Goal: Check status

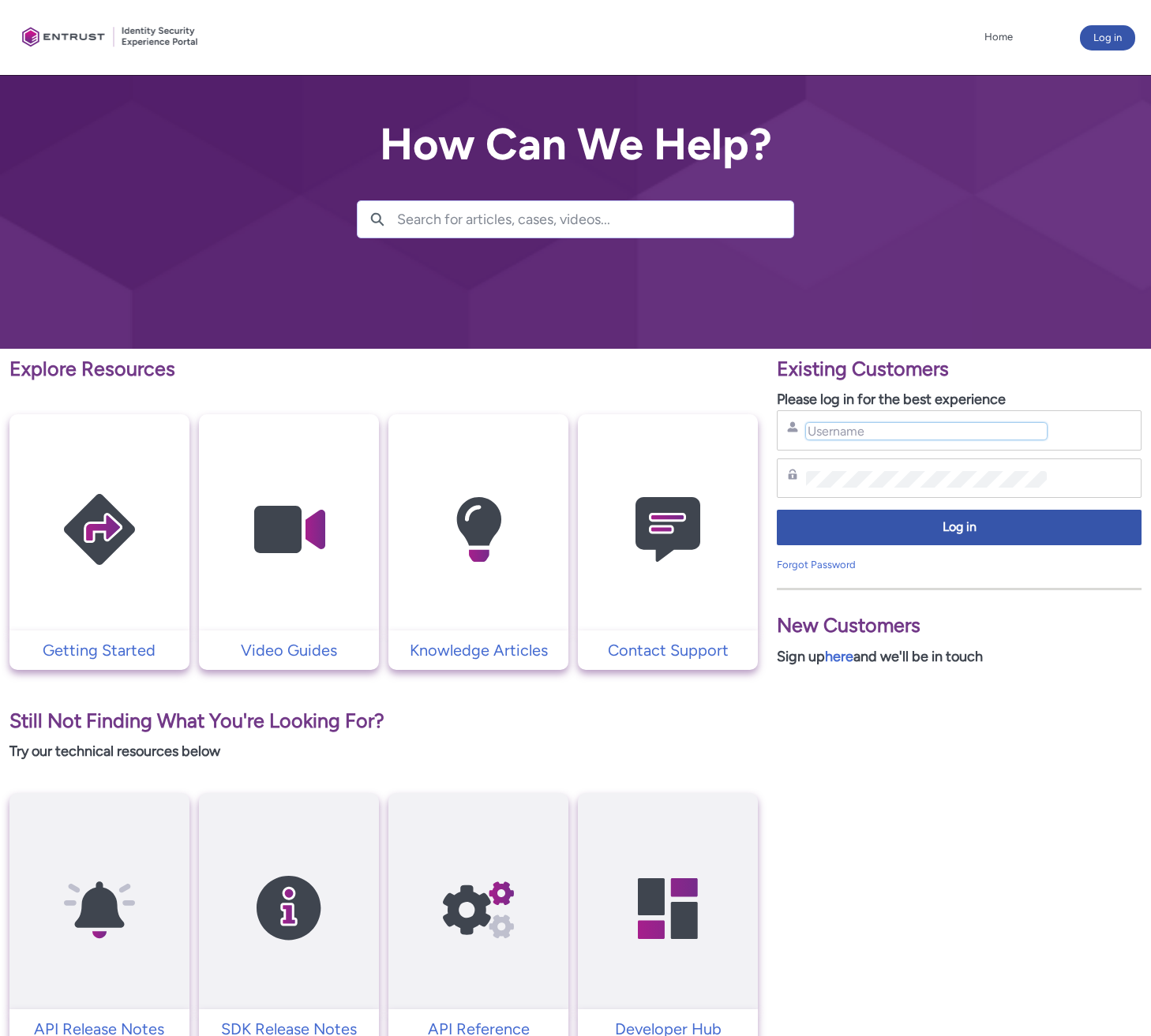
click at [832, 433] on input "Username" at bounding box center [927, 431] width 241 height 17
type input "[EMAIL_ADDRESS][DOMAIN_NAME]"
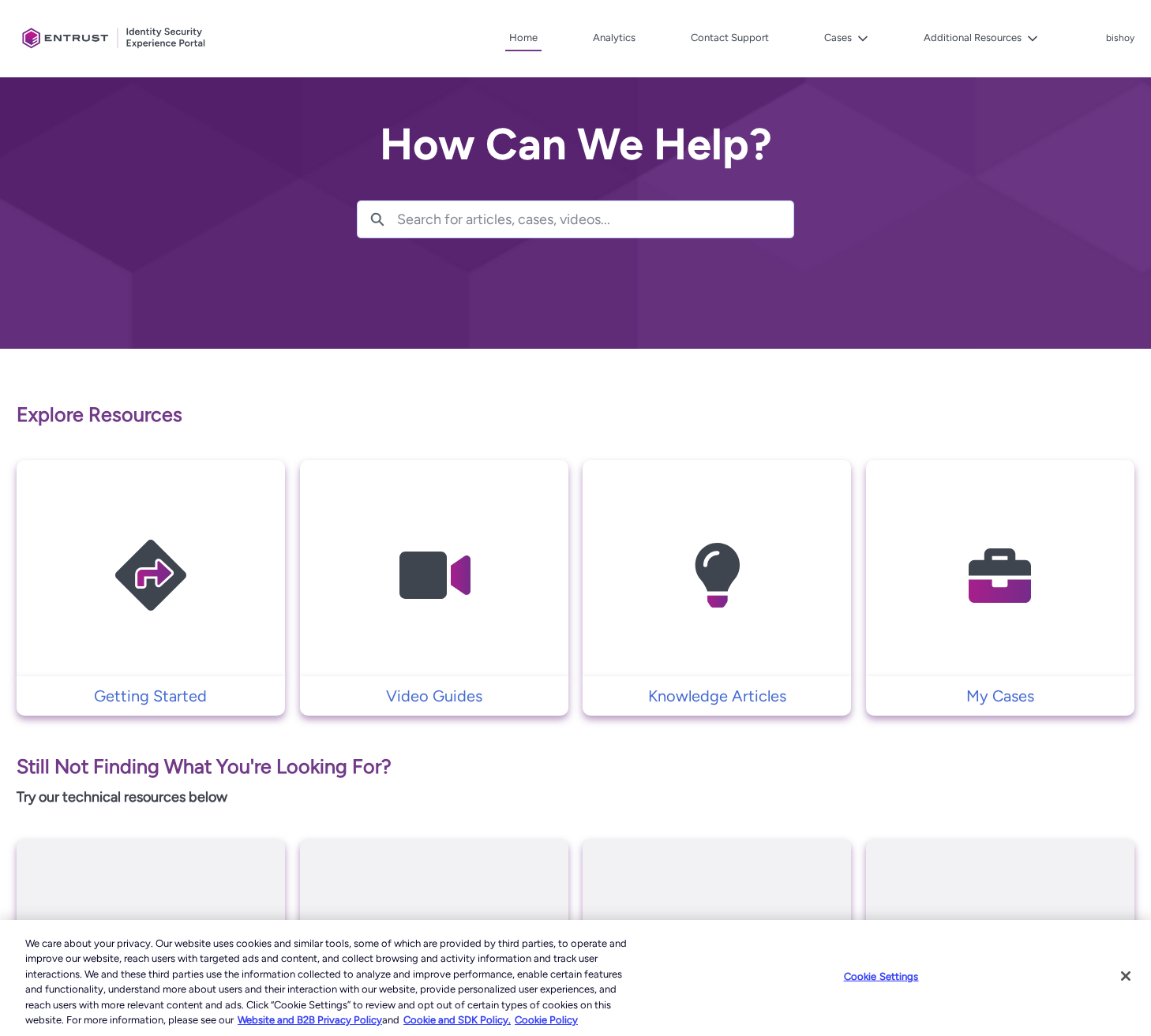
click at [1005, 564] on img at bounding box center [999, 576] width 150 height 170
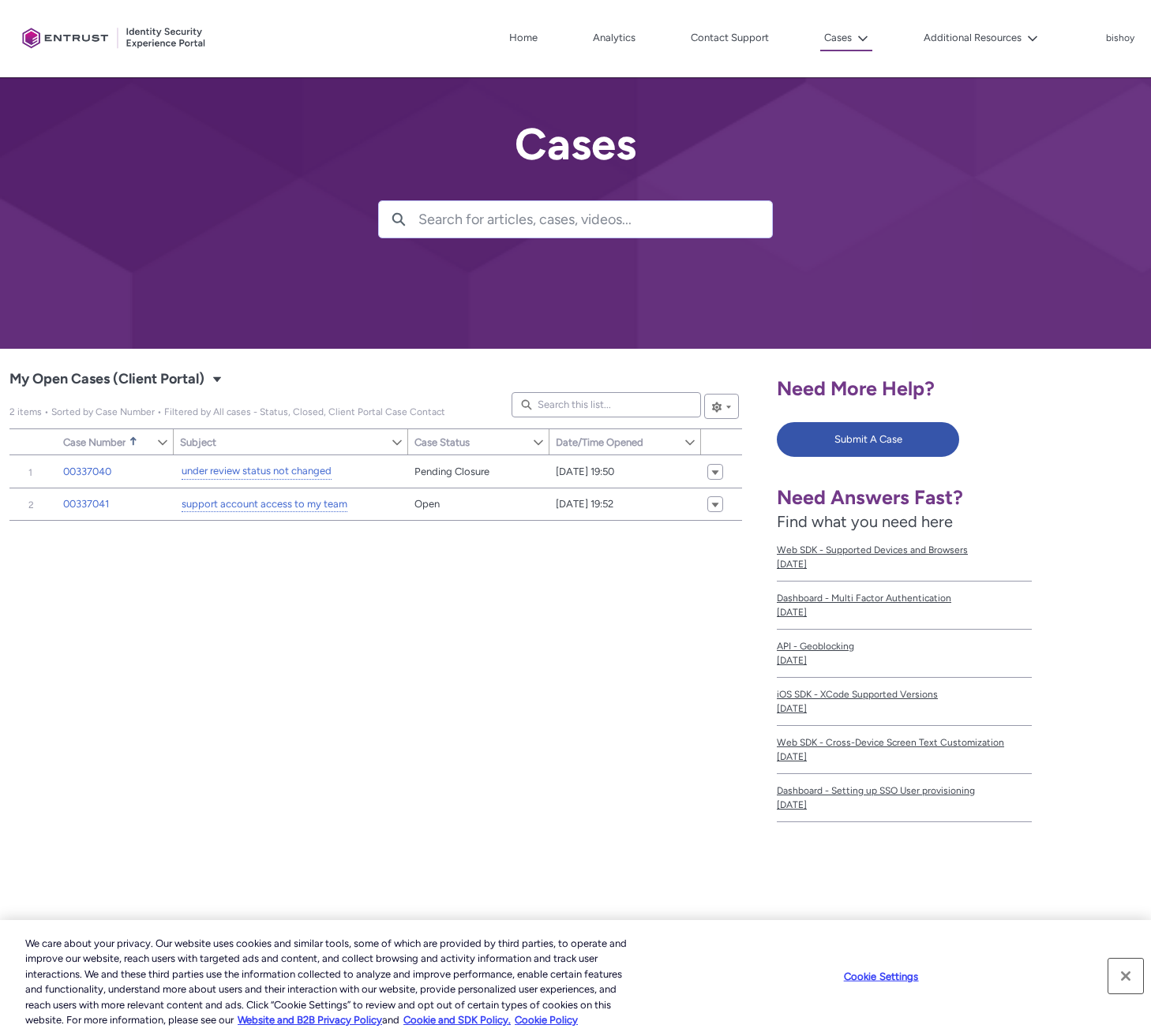
click at [1130, 976] on button "Close" at bounding box center [1125, 976] width 34 height 34
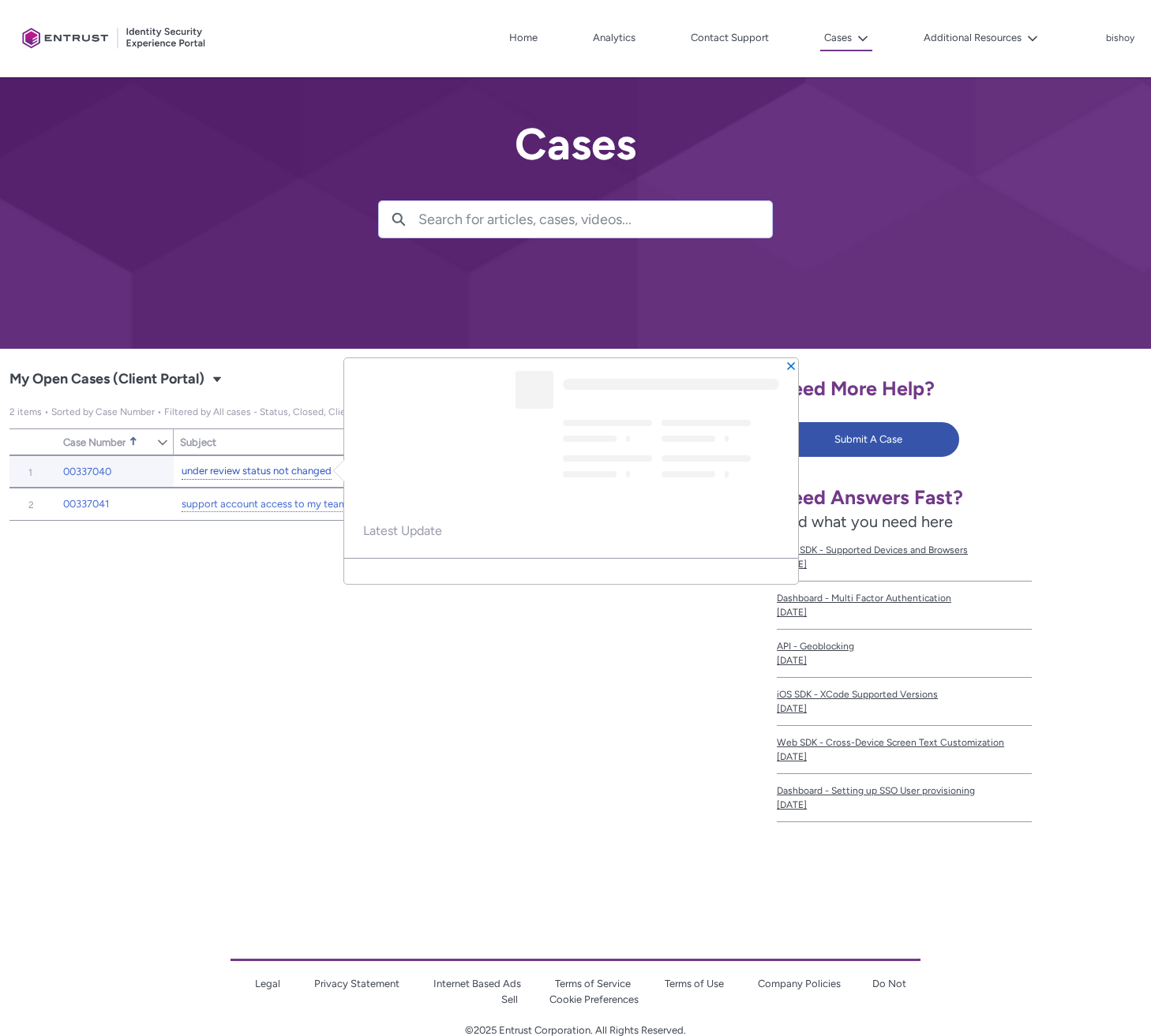
click at [280, 471] on link "under review status not changed" at bounding box center [256, 472] width 150 height 17
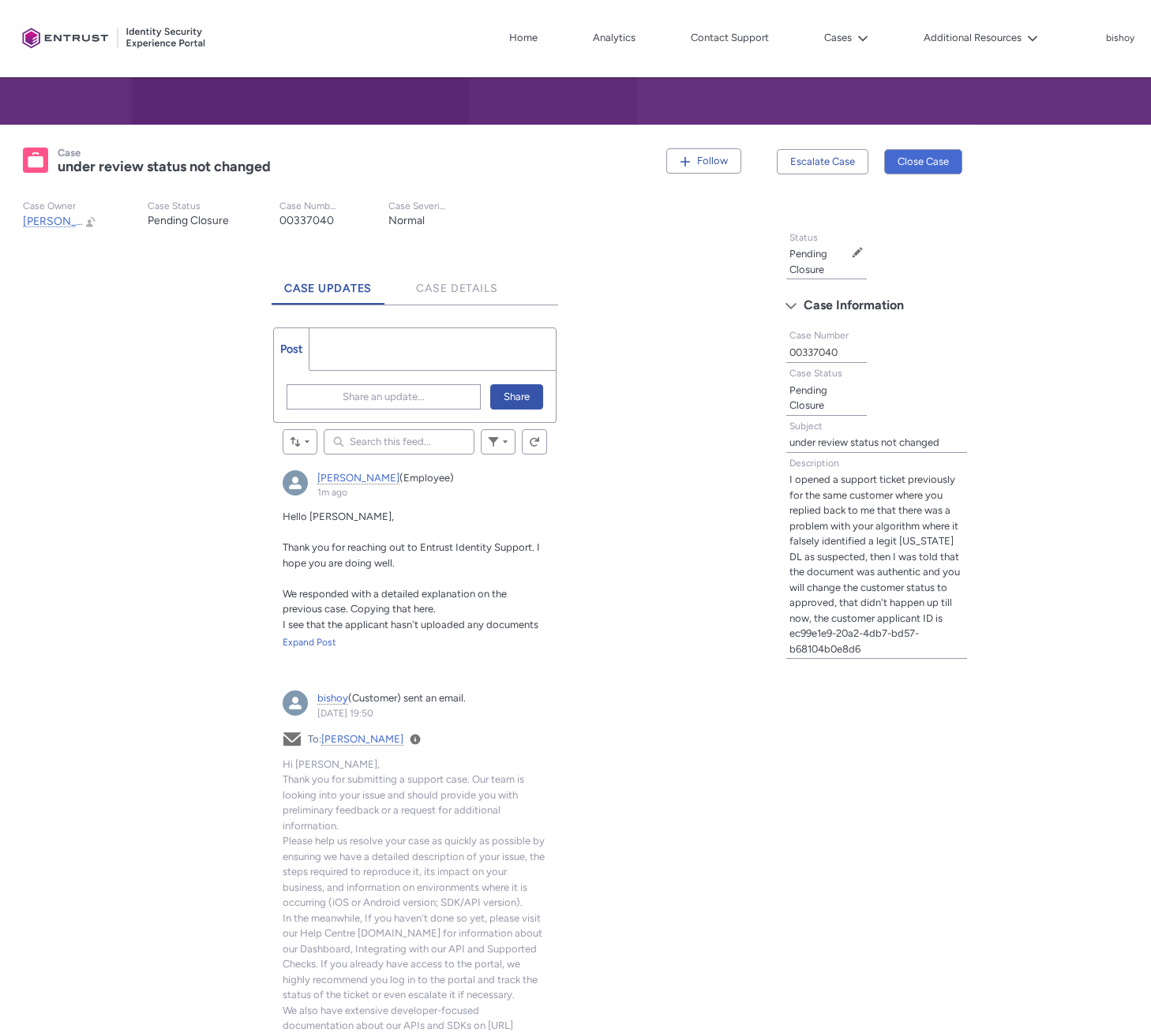
scroll to position [234, 0]
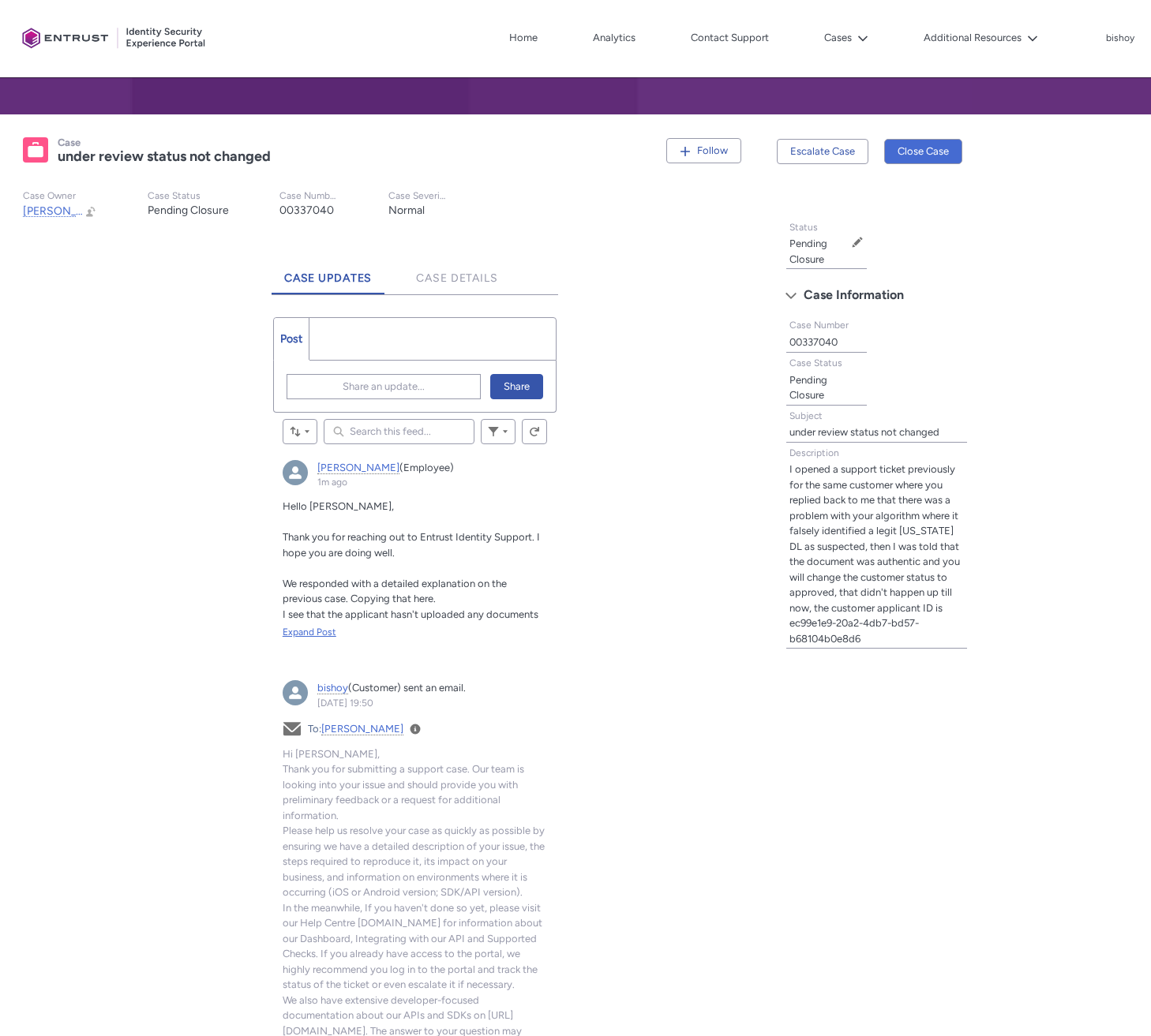
click at [311, 628] on div "Expand Post" at bounding box center [415, 632] width 265 height 14
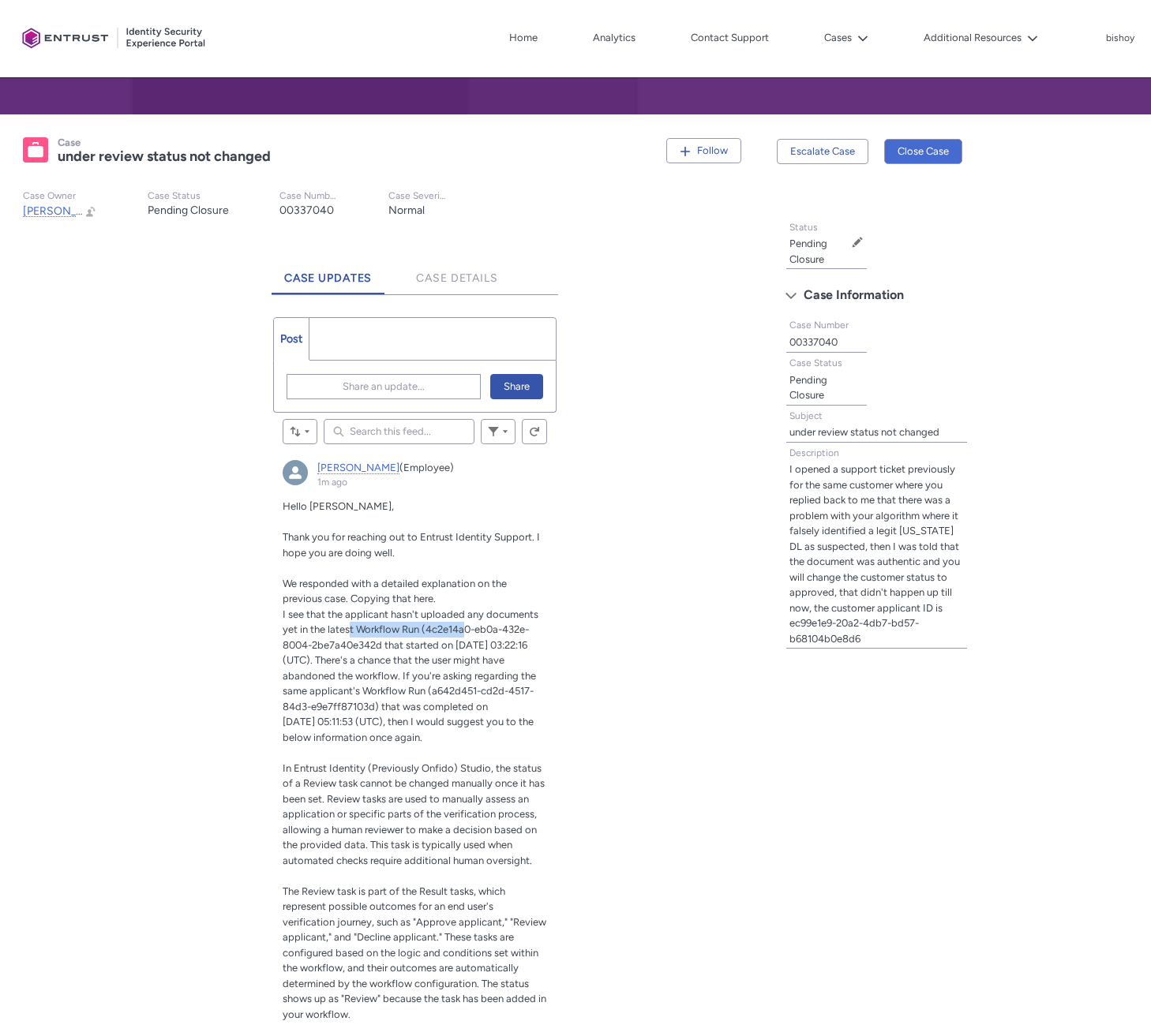
drag, startPoint x: 347, startPoint y: 631, endPoint x: 465, endPoint y: 634, distance: 118.0
click at [465, 634] on span "I see that the applicant hasn't uploaded any documents yet in the latest Workfl…" at bounding box center [411, 660] width 256 height 104
drag, startPoint x: 405, startPoint y: 646, endPoint x: 478, endPoint y: 650, distance: 73.1
click at [483, 648] on span "I see that the applicant hasn't uploaded any documents yet in the latest Workfl…" at bounding box center [411, 660] width 256 height 104
drag, startPoint x: 367, startPoint y: 658, endPoint x: 516, endPoint y: 663, distance: 149.1
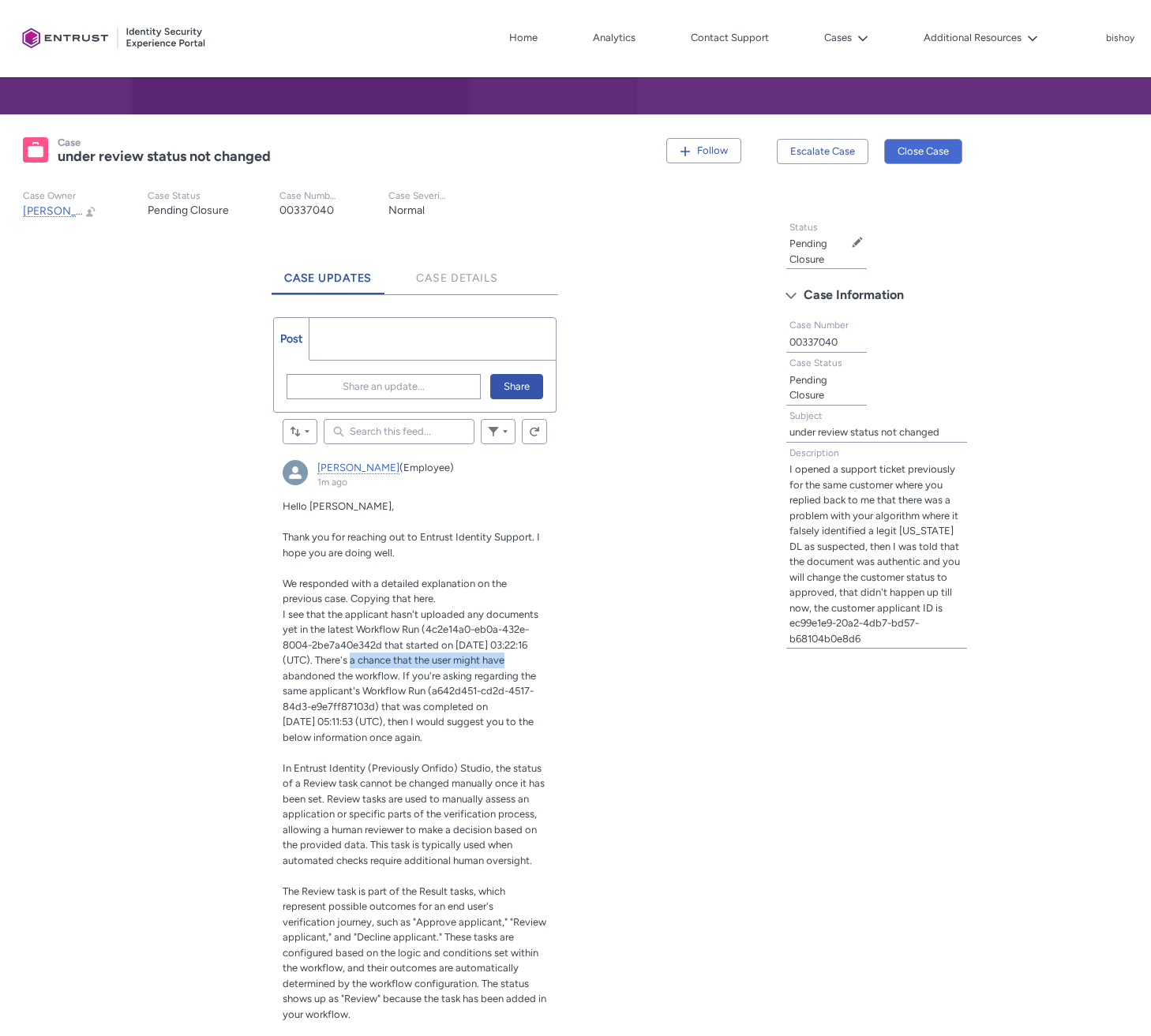
click at [516, 663] on span "I see that the applicant hasn't uploaded any documents yet in the latest Workfl…" at bounding box center [411, 660] width 256 height 104
drag, startPoint x: 327, startPoint y: 671, endPoint x: 427, endPoint y: 677, distance: 100.2
click at [406, 676] on span "I see that the applicant hasn't uploaded any documents yet in the latest Workfl…" at bounding box center [411, 660] width 256 height 104
drag, startPoint x: 458, startPoint y: 679, endPoint x: 542, endPoint y: 685, distance: 84.2
click at [511, 680] on span "I see that the applicant hasn't uploaded any documents yet in the latest Workfl…" at bounding box center [411, 660] width 256 height 104
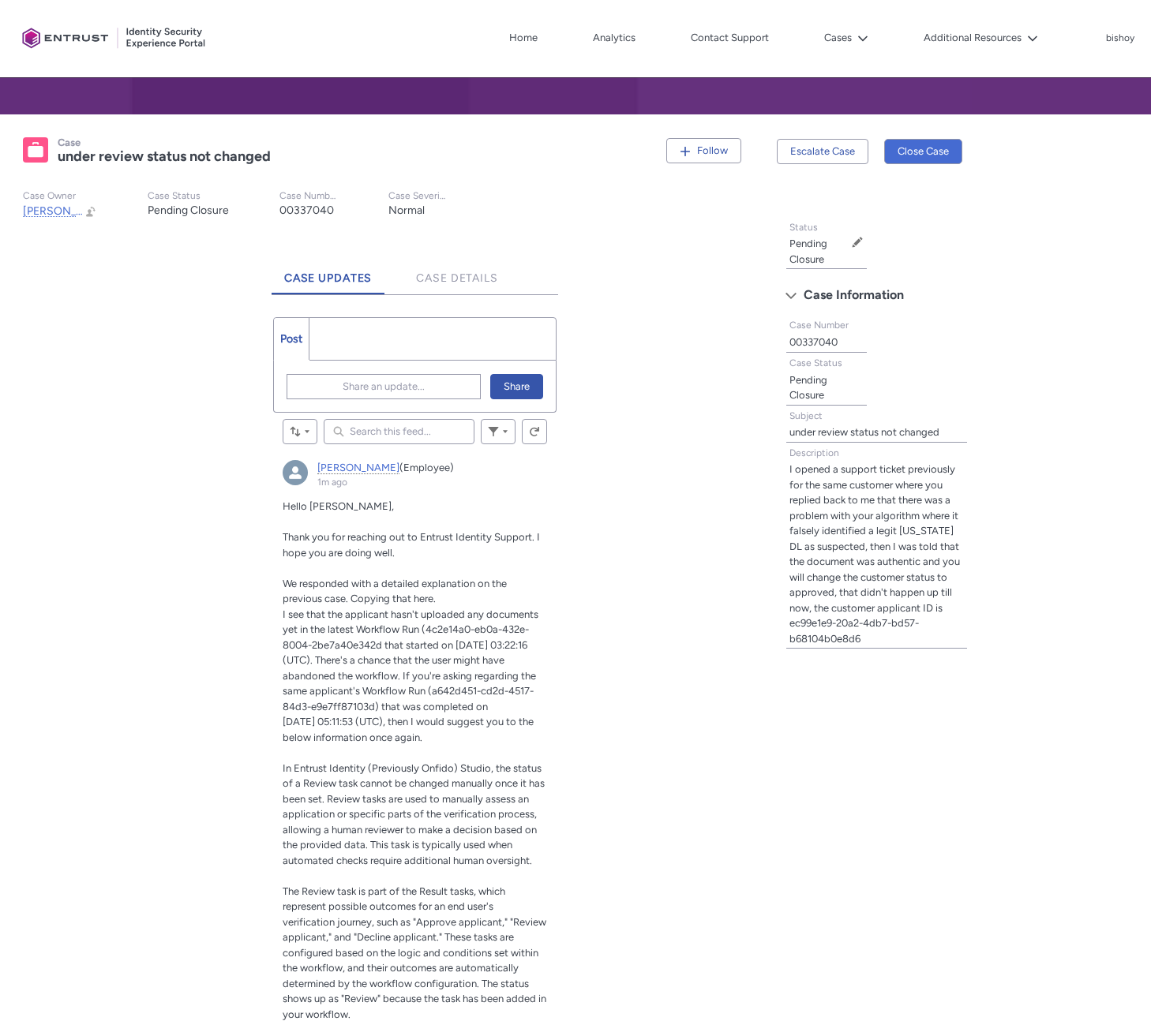
click at [533, 680] on span "I see that the applicant hasn't uploaded any documents yet in the latest Workfl…" at bounding box center [411, 660] width 256 height 104
drag, startPoint x: 490, startPoint y: 680, endPoint x: 520, endPoint y: 680, distance: 30.0
click at [520, 680] on span "I see that the applicant hasn't uploaded any documents yet in the latest Workfl…" at bounding box center [411, 660] width 256 height 104
drag, startPoint x: 329, startPoint y: 690, endPoint x: 437, endPoint y: 695, distance: 108.1
click at [437, 695] on span "I see that the applicant hasn't uploaded any documents yet in the latest Workfl…" at bounding box center [411, 660] width 256 height 104
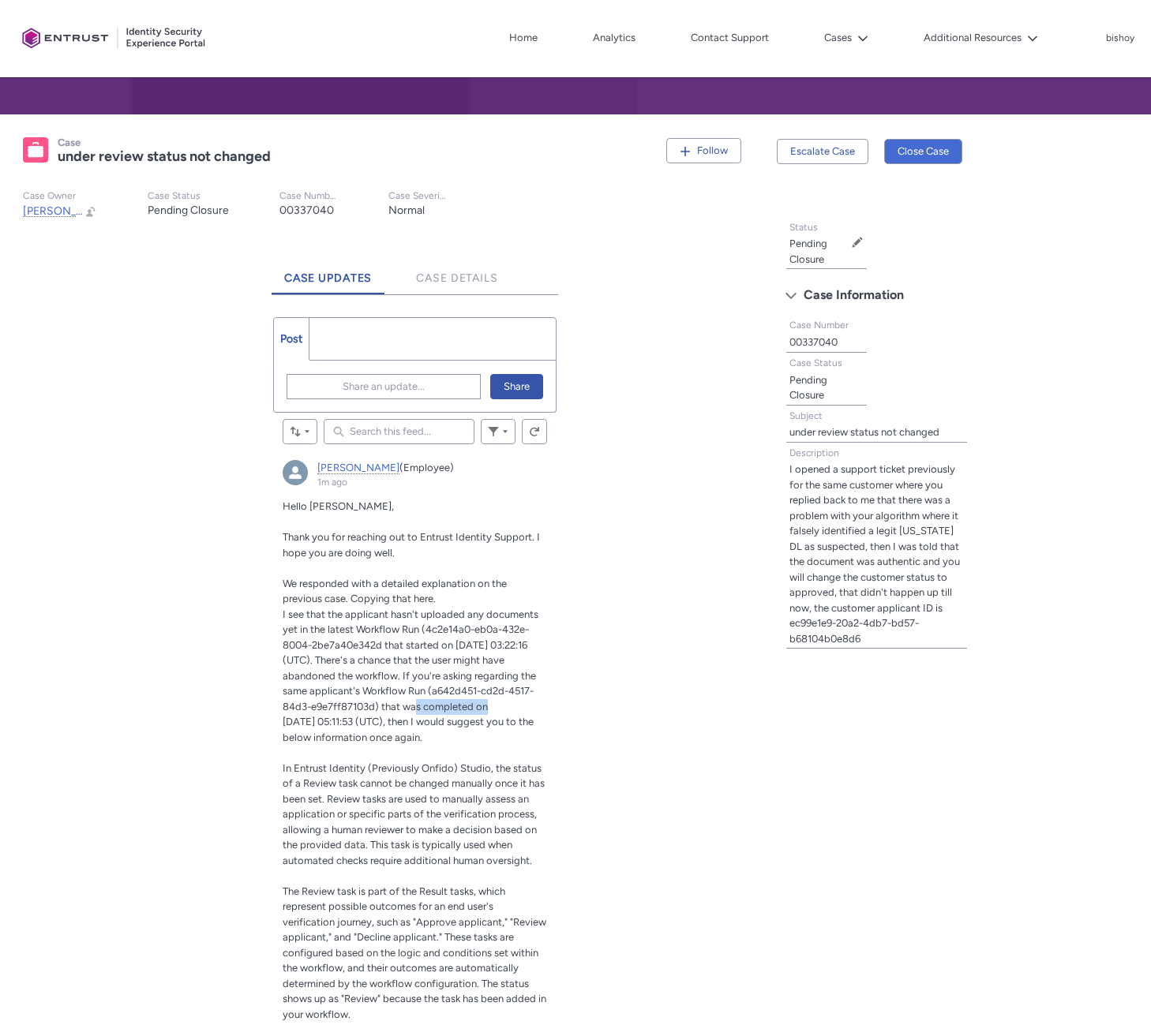
drag, startPoint x: 385, startPoint y: 709, endPoint x: 456, endPoint y: 710, distance: 71.0
click at [456, 710] on span "I see that the applicant hasn't uploaded any documents yet in the latest Workfl…" at bounding box center [411, 660] width 256 height 104
drag, startPoint x: 419, startPoint y: 722, endPoint x: 521, endPoint y: 727, distance: 102.1
click at [530, 726] on span "02 Aug 2025, 05:11:53 (UTC), then I would suggest you to the below information …" at bounding box center [409, 729] width 251 height 28
drag, startPoint x: 328, startPoint y: 736, endPoint x: 431, endPoint y: 739, distance: 103.0
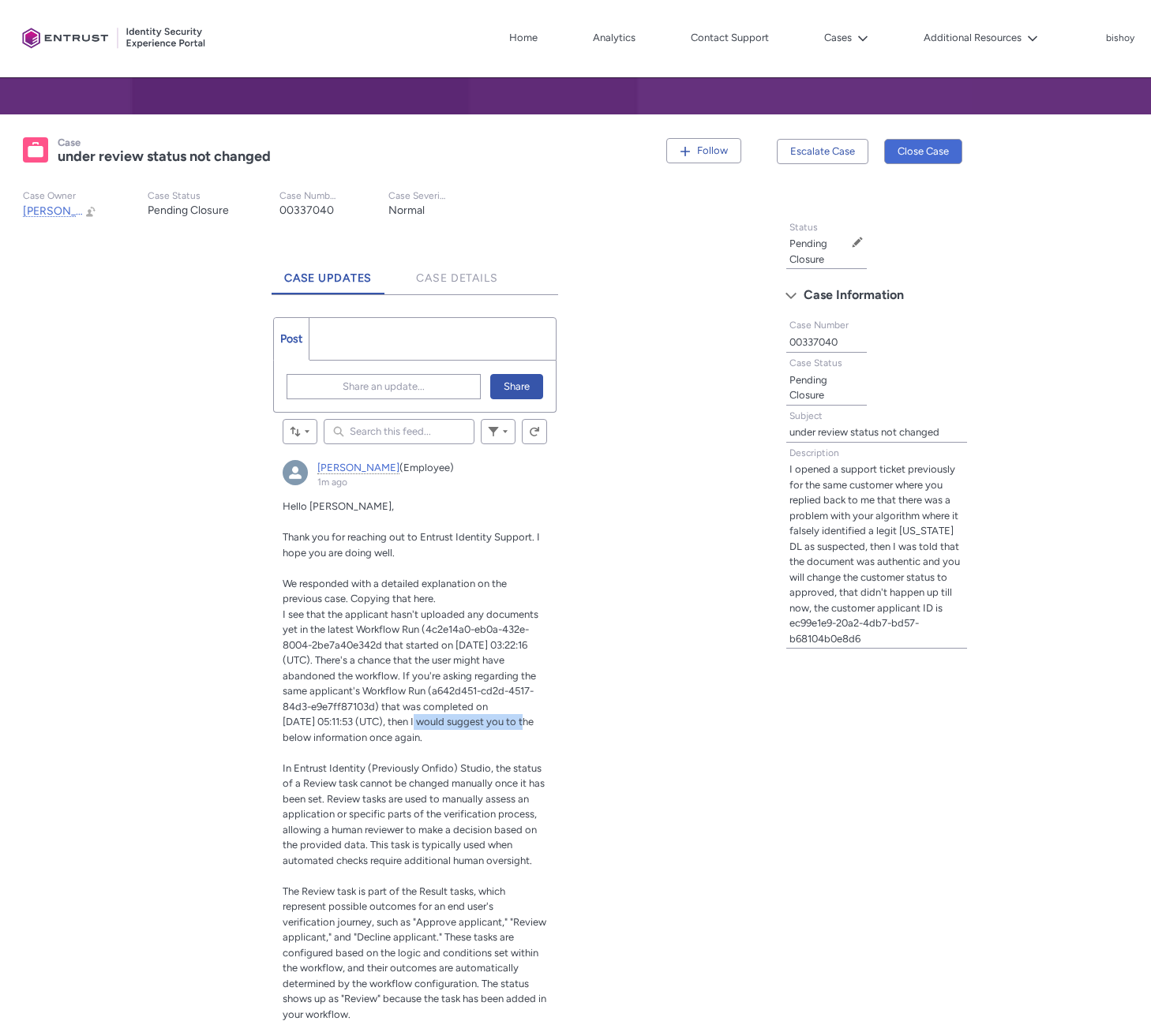
click at [429, 739] on span "02 Aug 2025, 05:11:53 (UTC), then I would suggest you to the below information …" at bounding box center [409, 729] width 251 height 28
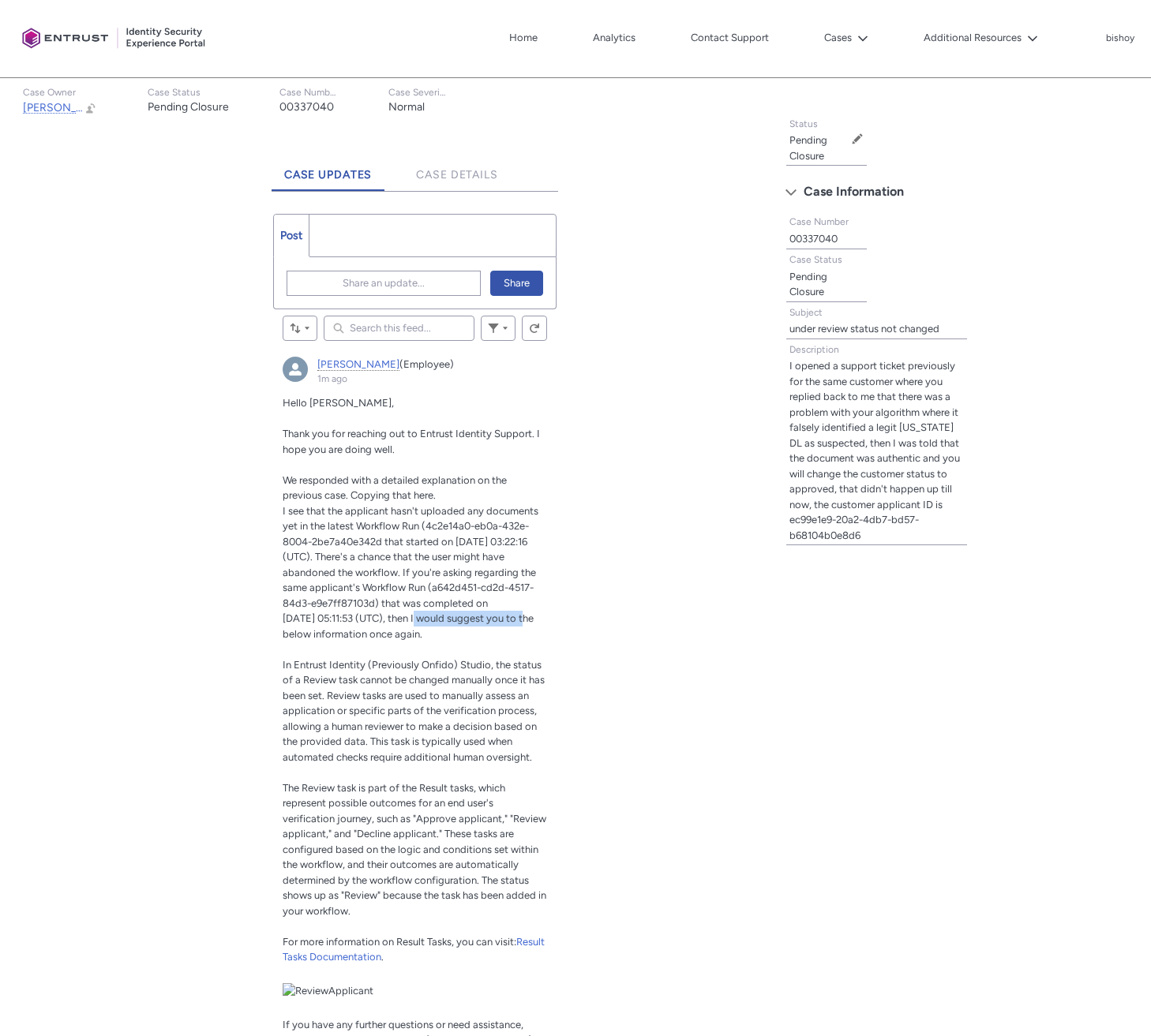
scroll to position [474, 0]
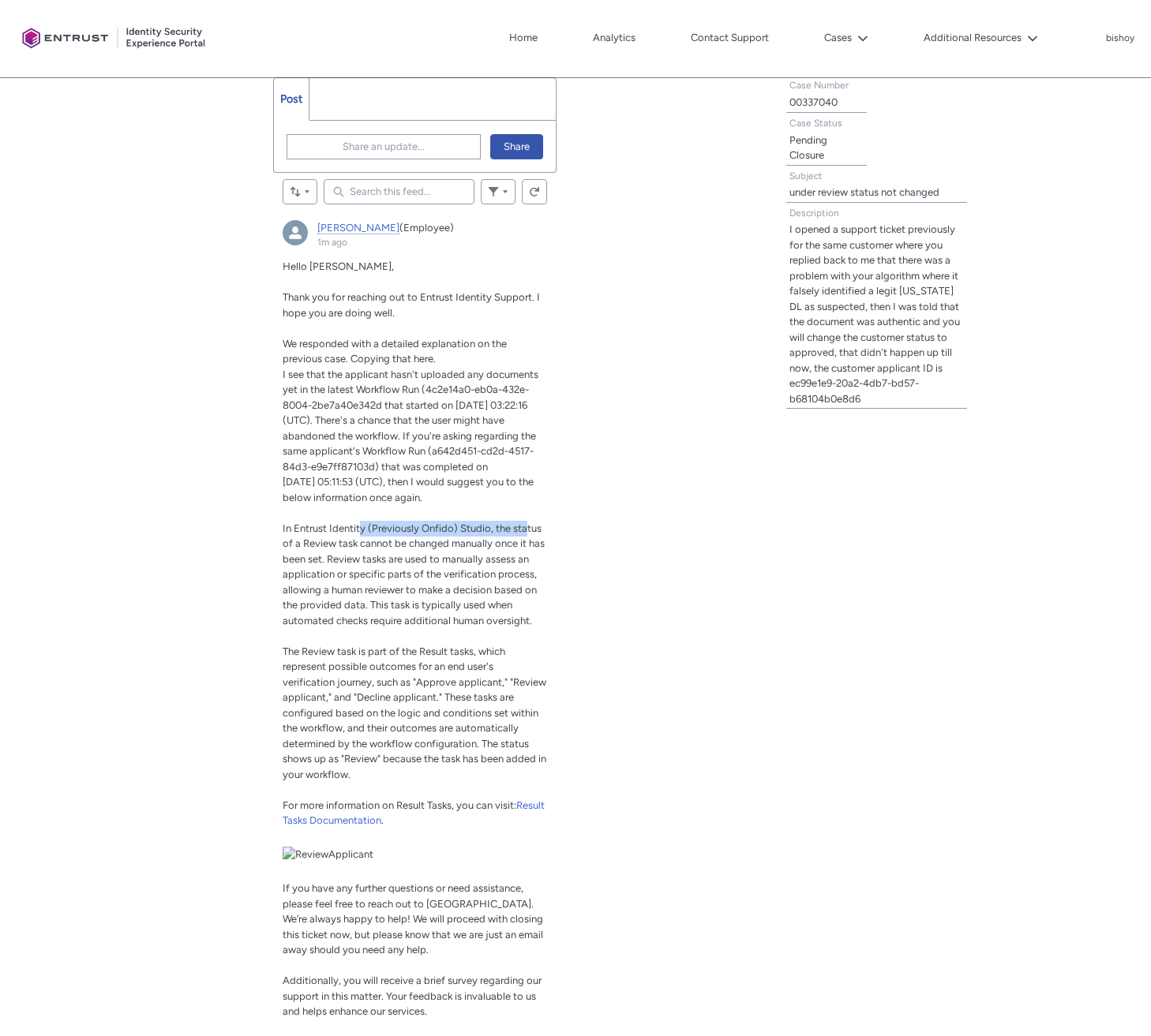
drag, startPoint x: 358, startPoint y: 535, endPoint x: 524, endPoint y: 528, distance: 166.1
click at [524, 528] on p "In Entrust Identity (Previously Onfido) Studio, the status of a Review task can…" at bounding box center [415, 574] width 265 height 108
drag, startPoint x: 311, startPoint y: 544, endPoint x: 385, endPoint y: 543, distance: 74.0
click at [376, 543] on span "In Entrust Identity (Previously Onfido) Studio, the status of a Review task can…" at bounding box center [414, 574] width 262 height 104
drag, startPoint x: 414, startPoint y: 542, endPoint x: 535, endPoint y: 541, distance: 121.0
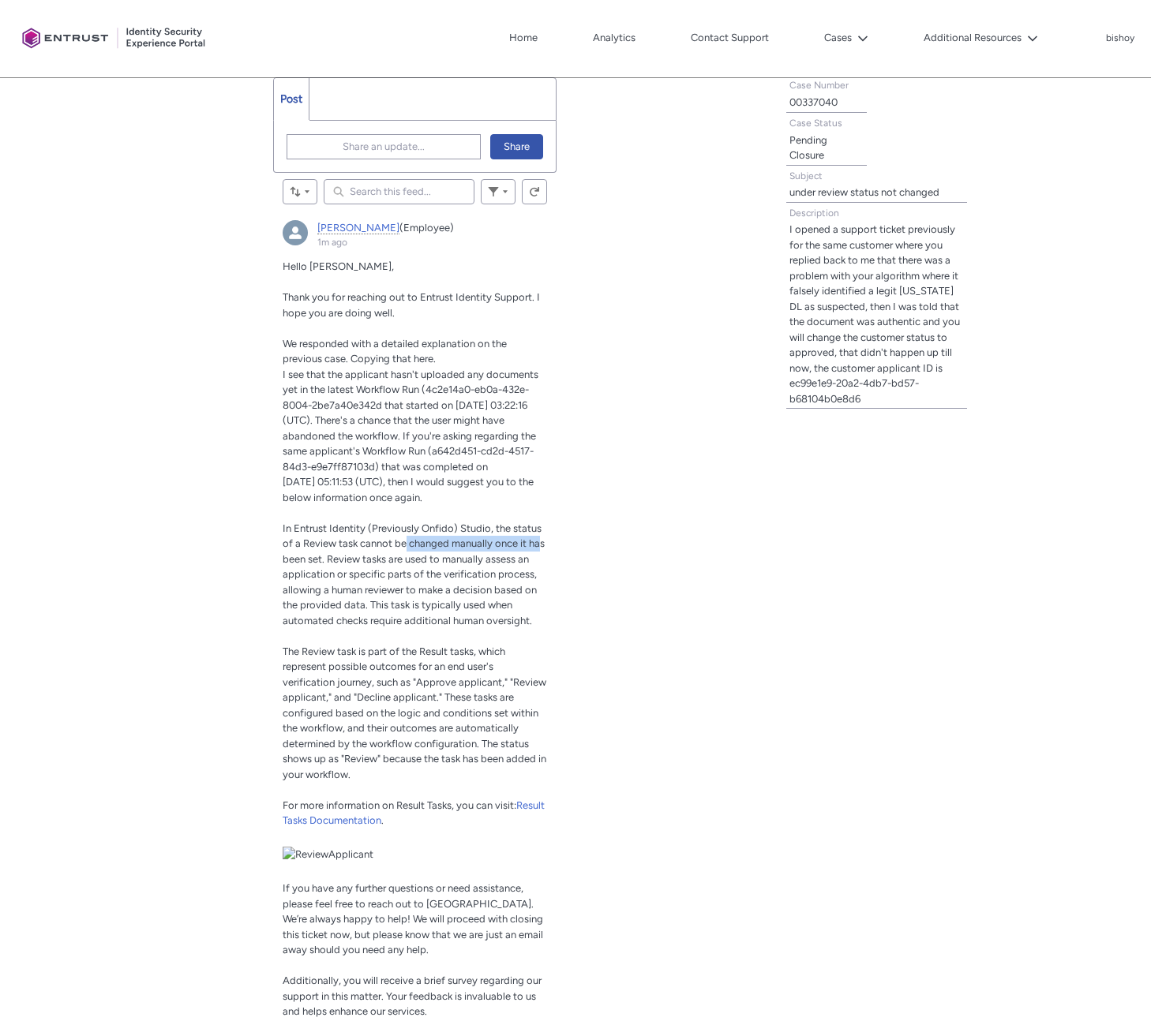
click at [536, 541] on span "In Entrust Identity (Previously Onfido) Studio, the status of a Review task can…" at bounding box center [414, 574] width 262 height 104
drag, startPoint x: 329, startPoint y: 562, endPoint x: 455, endPoint y: 561, distance: 126.0
click at [441, 561] on span "In Entrust Identity (Previously Onfido) Studio, the status of a Review task can…" at bounding box center [414, 574] width 262 height 104
drag, startPoint x: 466, startPoint y: 561, endPoint x: 533, endPoint y: 563, distance: 67.0
click at [533, 563] on p "In Entrust Identity (Previously Onfido) Studio, the status of a Review task can…" at bounding box center [415, 574] width 265 height 108
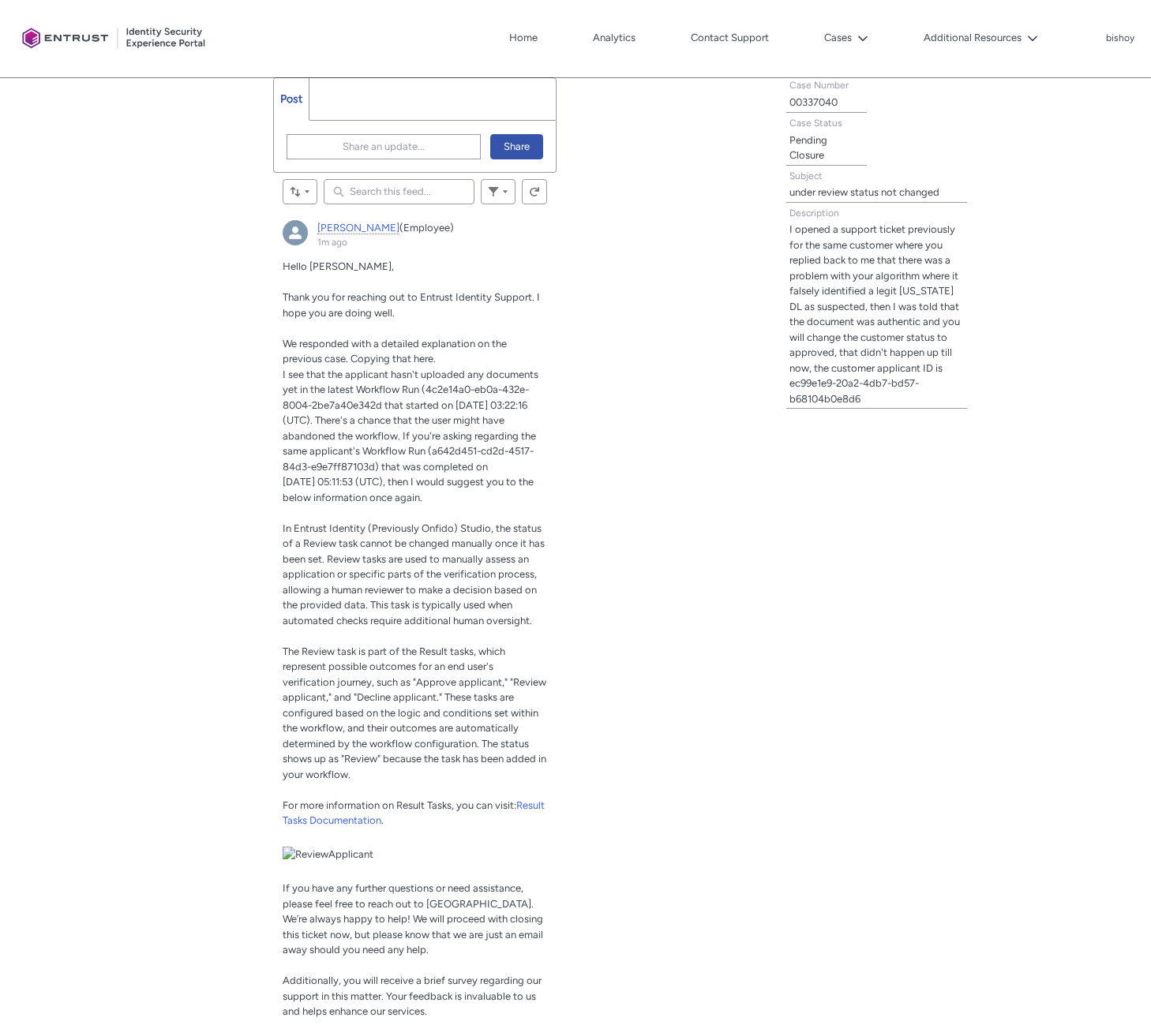
click at [533, 577] on span "In Entrust Identity (Previously Onfido) Studio, the status of a Review task can…" at bounding box center [414, 574] width 262 height 104
drag, startPoint x: 316, startPoint y: 574, endPoint x: 471, endPoint y: 578, distance: 155.1
click at [478, 574] on span "In Entrust Identity (Previously Onfido) Studio, the status of a Review task can…" at bounding box center [414, 574] width 262 height 104
drag, startPoint x: 367, startPoint y: 602, endPoint x: 502, endPoint y: 602, distance: 135.0
click at [502, 602] on span "In Entrust Identity (Previously Onfido) Studio, the status of a Review task can…" at bounding box center [414, 574] width 262 height 104
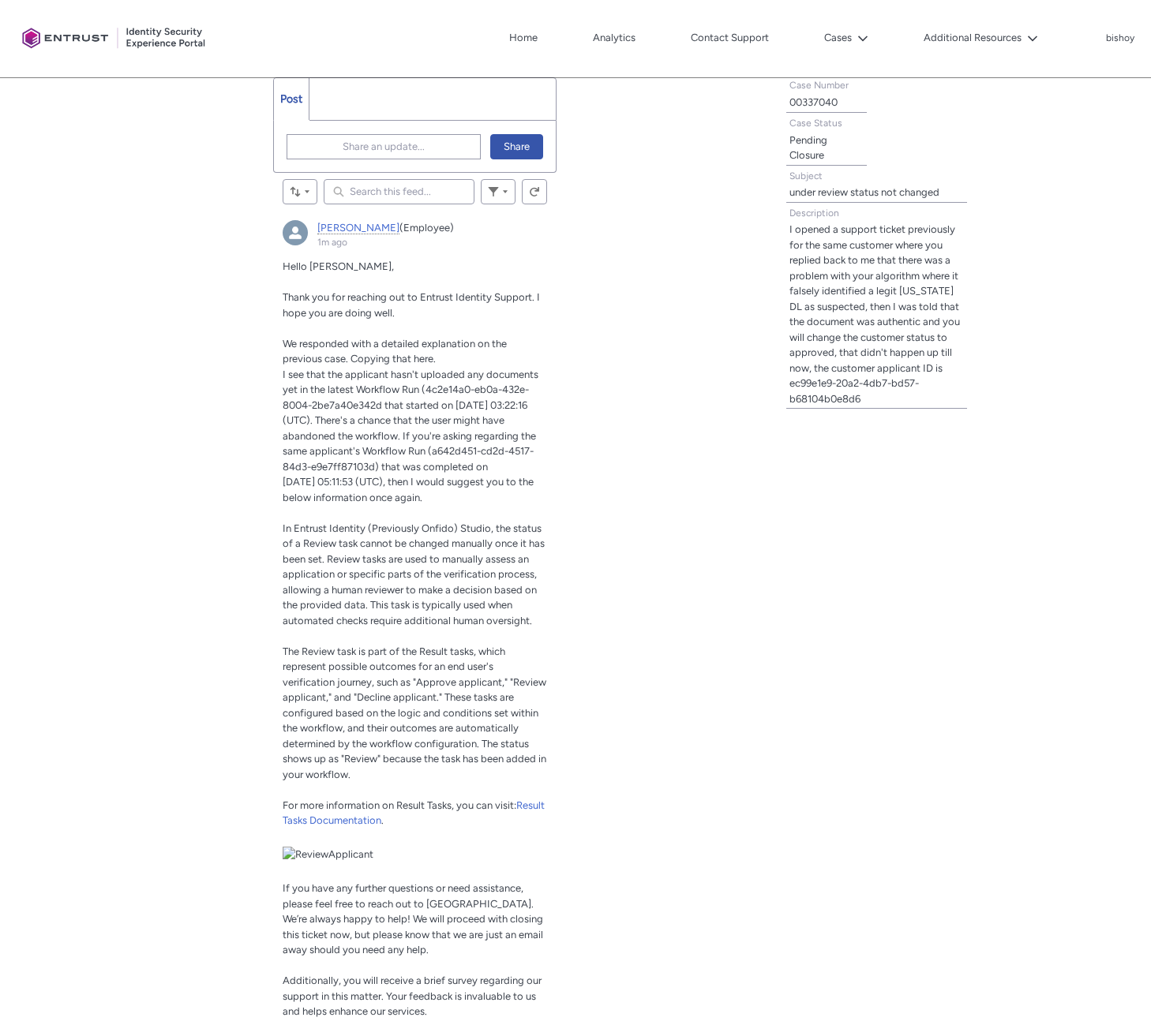
click at [389, 627] on p "In Entrust Identity (Previously Onfido) Studio, the status of a Review task can…" at bounding box center [415, 574] width 265 height 108
drag, startPoint x: 323, startPoint y: 654, endPoint x: 444, endPoint y: 659, distance: 121.1
click at [442, 659] on span "The Review task is part of the Result tasks, which represent possible outcomes …" at bounding box center [414, 712] width 264 height 135
click at [419, 685] on span "The Review task is part of the Result tasks, which represent possible outcomes …" at bounding box center [414, 712] width 264 height 135
drag, startPoint x: 338, startPoint y: 652, endPoint x: 437, endPoint y: 654, distance: 99.0
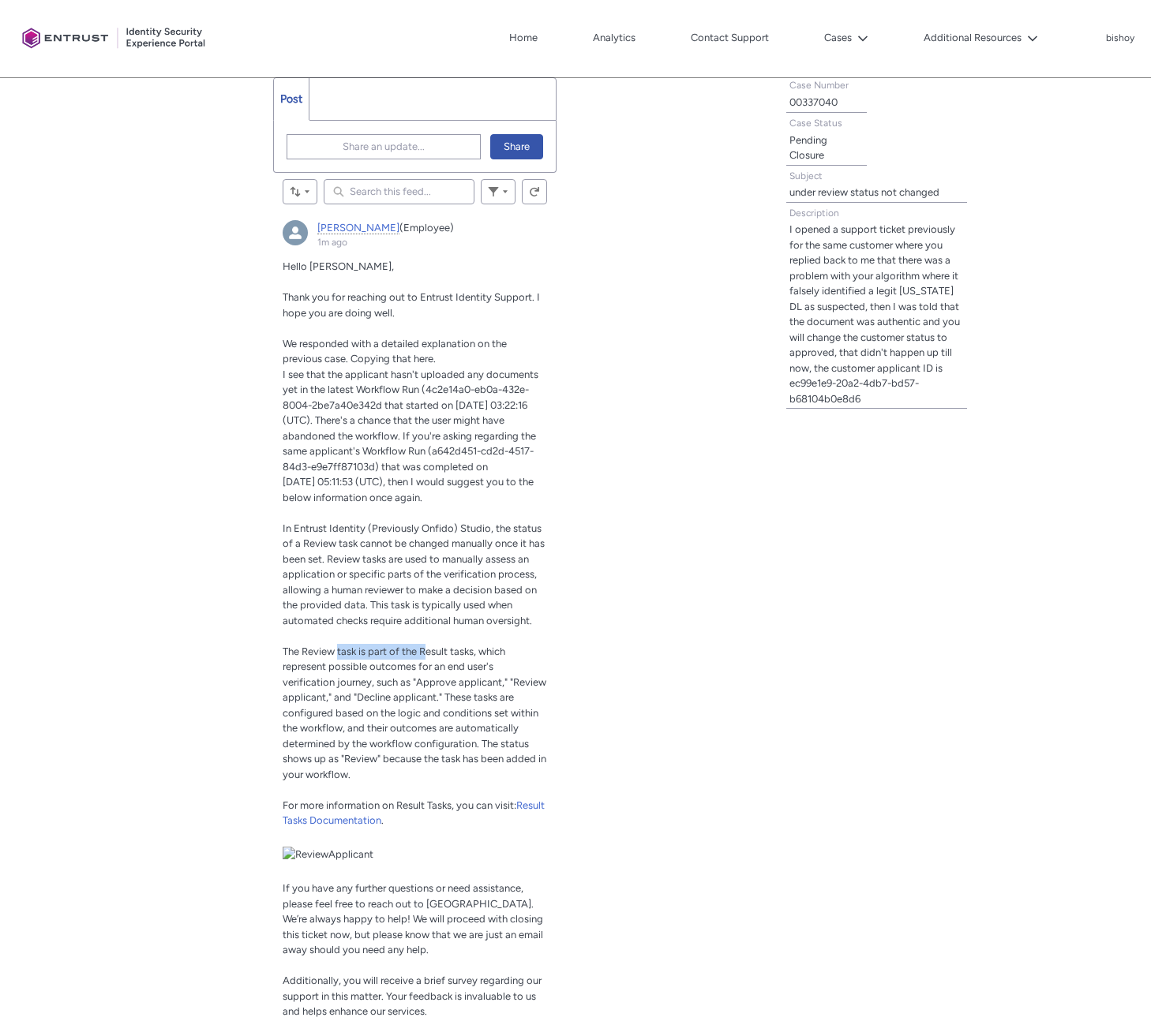
click at [425, 654] on span "The Review task is part of the Result tasks, which represent possible outcomes …" at bounding box center [414, 712] width 264 height 135
drag, startPoint x: 462, startPoint y: 650, endPoint x: 504, endPoint y: 653, distance: 42.1
click at [504, 653] on span "The Review task is part of the Result tasks, which represent possible outcomes …" at bounding box center [414, 712] width 264 height 135
drag, startPoint x: 312, startPoint y: 667, endPoint x: 465, endPoint y: 667, distance: 153.0
click at [465, 667] on span "The Review task is part of the Result tasks, which represent possible outcomes …" at bounding box center [414, 712] width 264 height 135
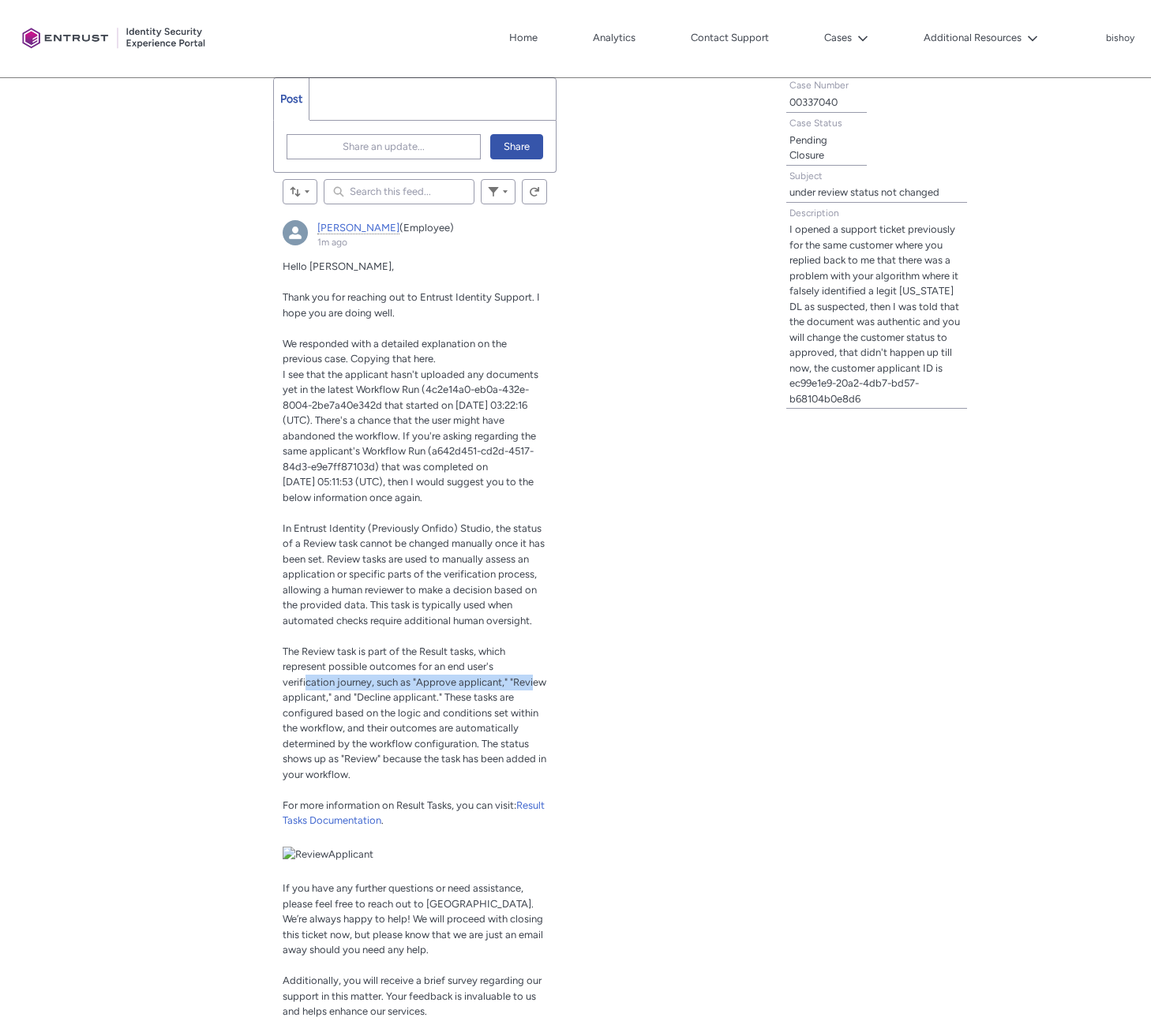
drag, startPoint x: 308, startPoint y: 682, endPoint x: 529, endPoint y: 681, distance: 221.0
click at [531, 680] on span "The Review task is part of the Result tasks, which represent possible outcomes …" at bounding box center [414, 712] width 264 height 135
drag, startPoint x: 317, startPoint y: 696, endPoint x: 504, endPoint y: 696, distance: 187.0
click at [504, 696] on span "The Review task is part of the Result tasks, which represent possible outcomes …" at bounding box center [414, 712] width 264 height 135
drag, startPoint x: 318, startPoint y: 715, endPoint x: 526, endPoint y: 716, distance: 208.0
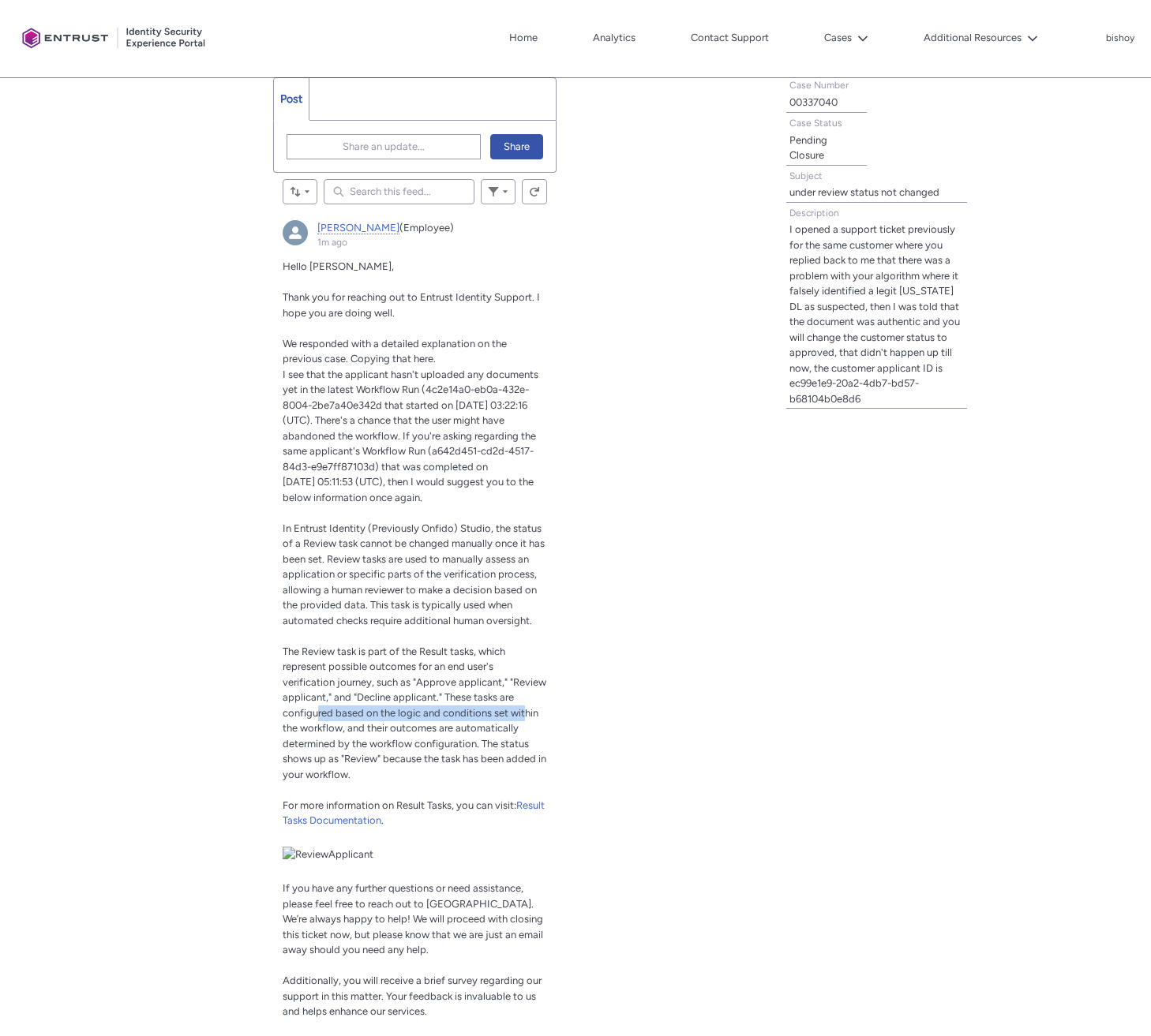
click at [526, 716] on span "The Review task is part of the Result tasks, which represent possible outcomes …" at bounding box center [414, 712] width 264 height 135
drag, startPoint x: 336, startPoint y: 727, endPoint x: 503, endPoint y: 728, distance: 167.0
click at [503, 728] on span "The Review task is part of the Result tasks, which represent possible outcomes …" at bounding box center [414, 712] width 264 height 135
drag, startPoint x: 326, startPoint y: 740, endPoint x: 405, endPoint y: 743, distance: 79.1
click at [404, 742] on span "The Review task is part of the Result tasks, which represent possible outcomes …" at bounding box center [414, 712] width 264 height 135
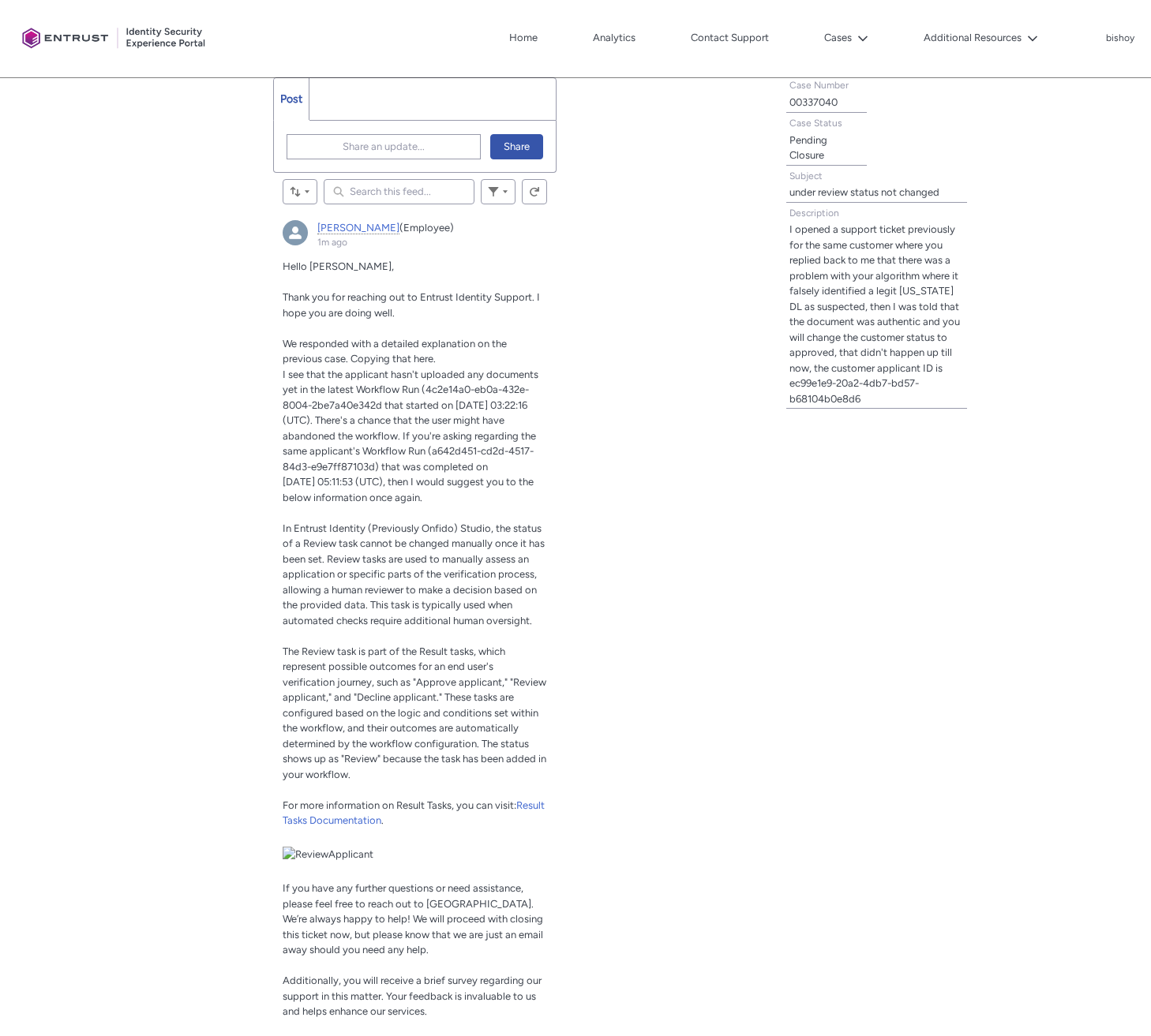
click at [444, 755] on span "The Review task is part of the Result tasks, which represent possible outcomes …" at bounding box center [414, 712] width 264 height 135
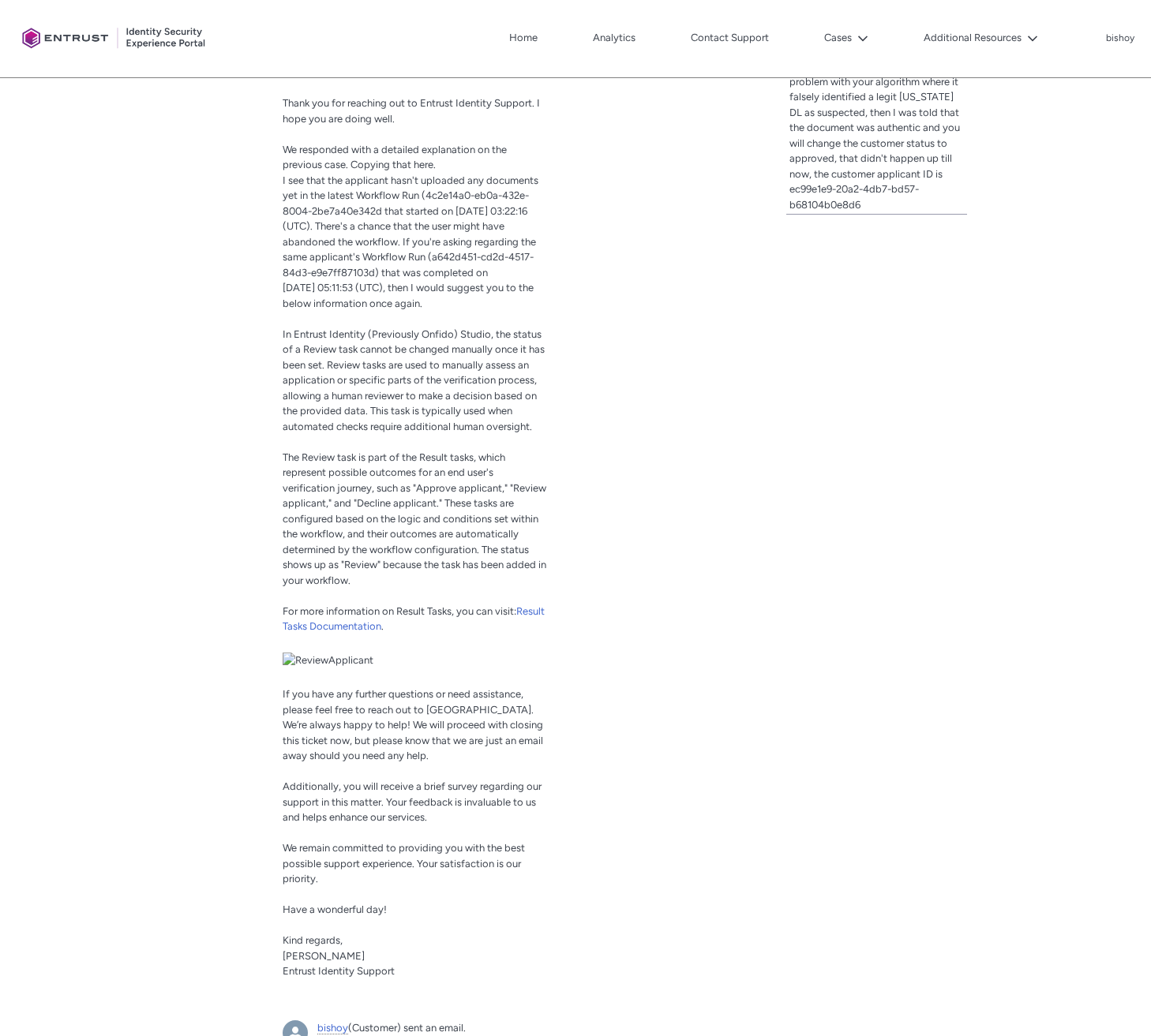
scroll to position [0, 0]
